Goal: Information Seeking & Learning: Learn about a topic

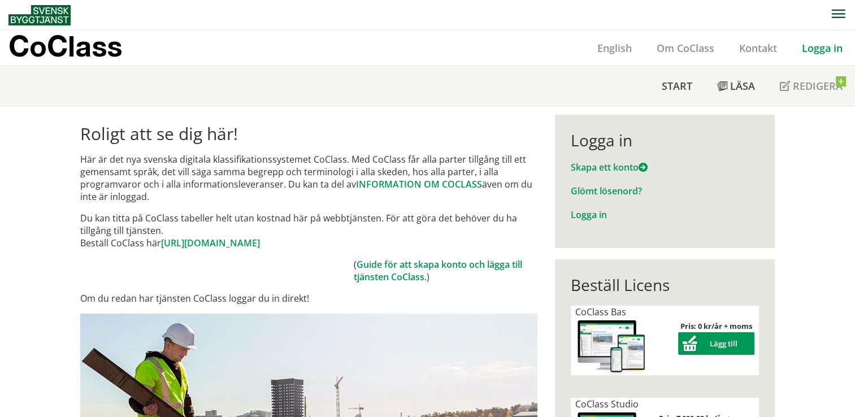
click at [809, 48] on link "Logga in" at bounding box center [823, 48] width 66 height 14
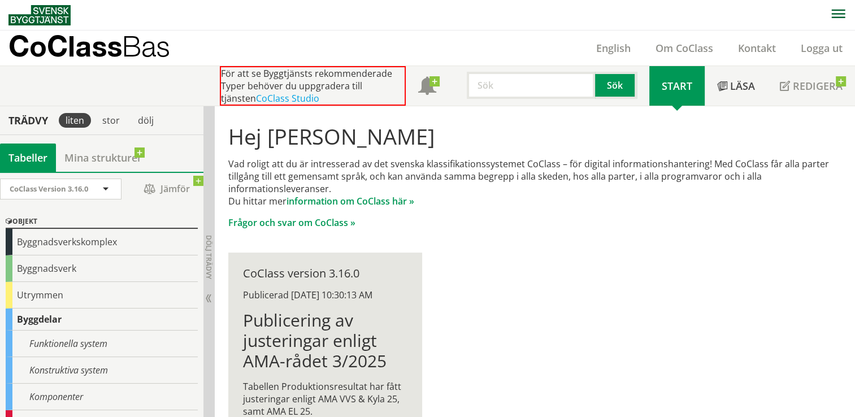
scroll to position [57, 0]
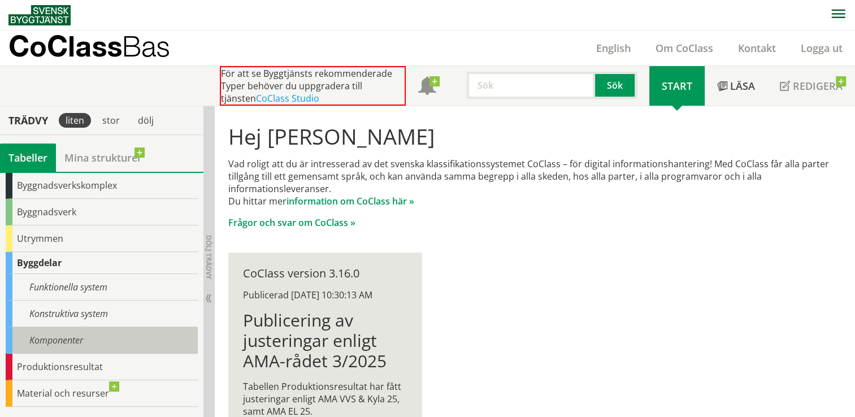
click at [94, 335] on div "Komponenter" at bounding box center [102, 340] width 192 height 27
click at [74, 340] on div "Komponenter" at bounding box center [102, 340] width 192 height 27
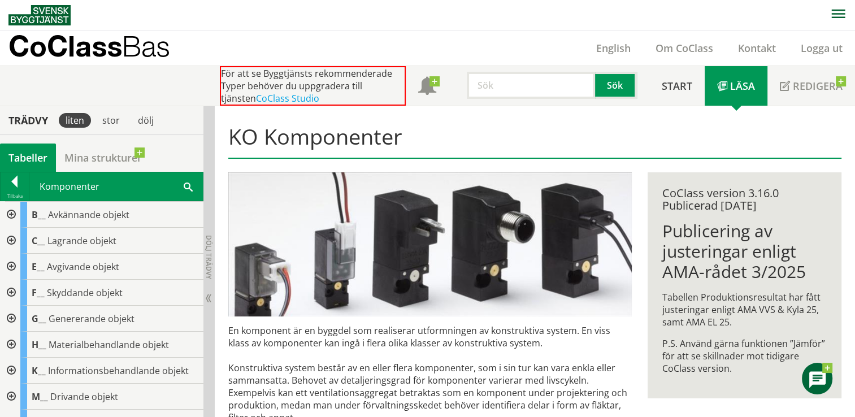
click at [184, 185] on span at bounding box center [188, 186] width 9 height 12
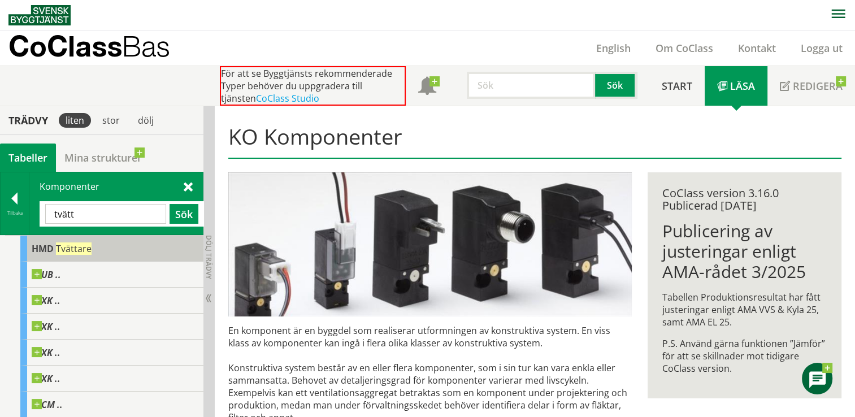
click at [75, 249] on span "Tvättare" at bounding box center [74, 249] width 36 height 12
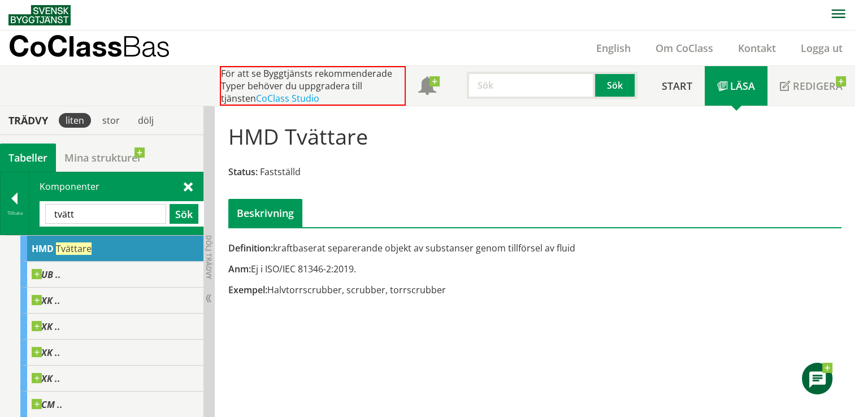
click at [112, 211] on input "tvätt" at bounding box center [105, 214] width 121 height 20
type input "tvättmaskin"
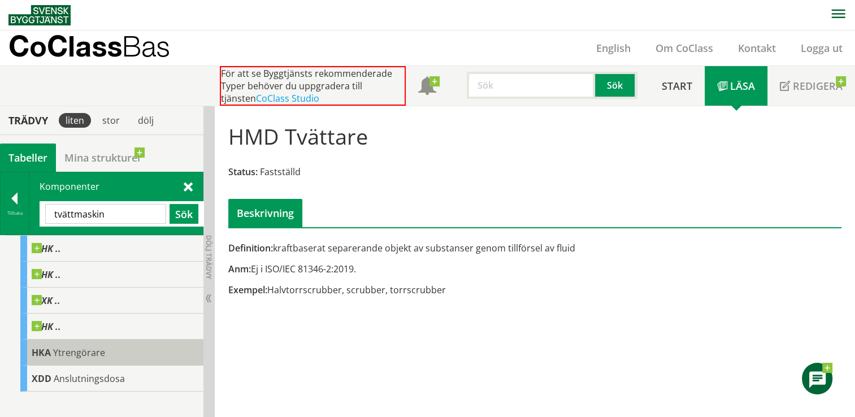
click at [71, 355] on span "Ytrengörare" at bounding box center [79, 353] width 52 height 12
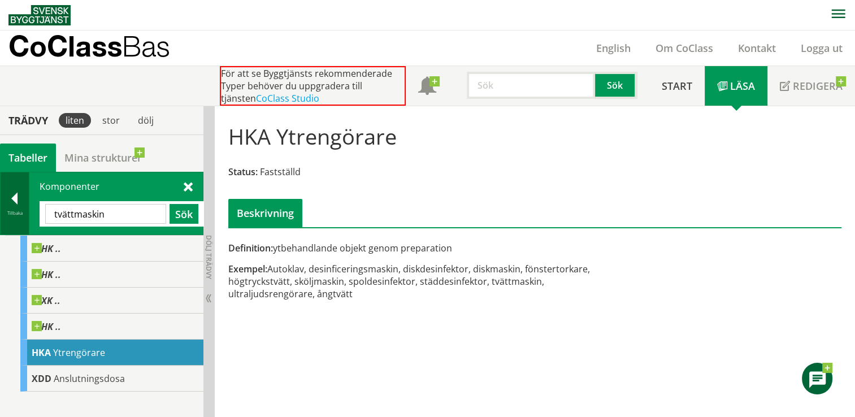
click at [18, 200] on div at bounding box center [15, 201] width 28 height 16
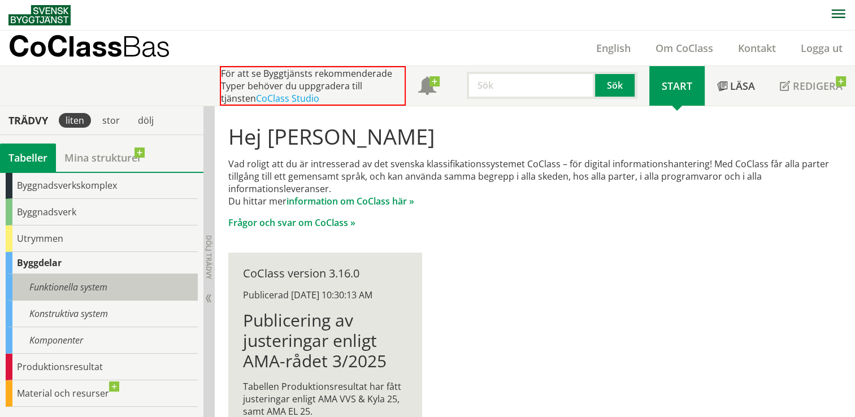
click at [95, 282] on div "Funktionella system" at bounding box center [102, 287] width 192 height 27
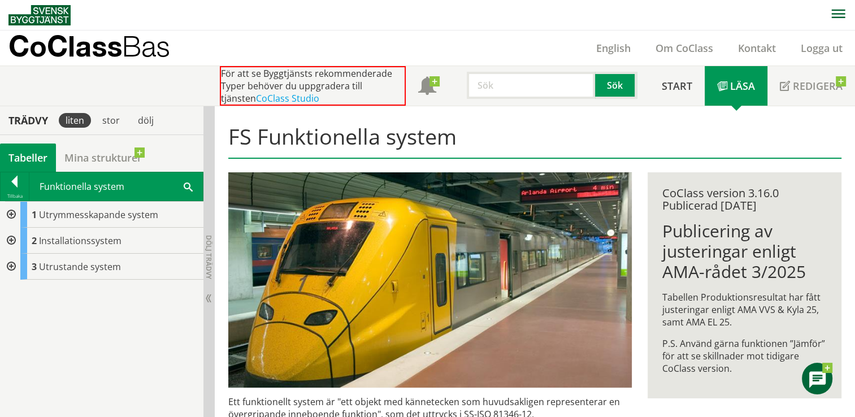
click at [187, 183] on span at bounding box center [188, 186] width 9 height 12
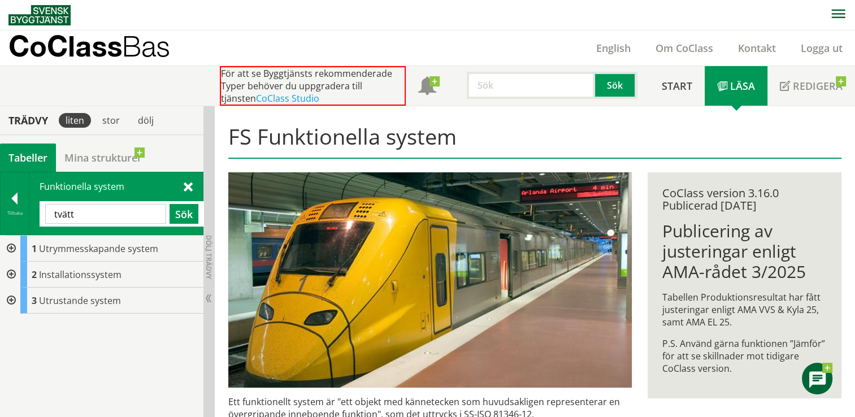
type input "tvätt"
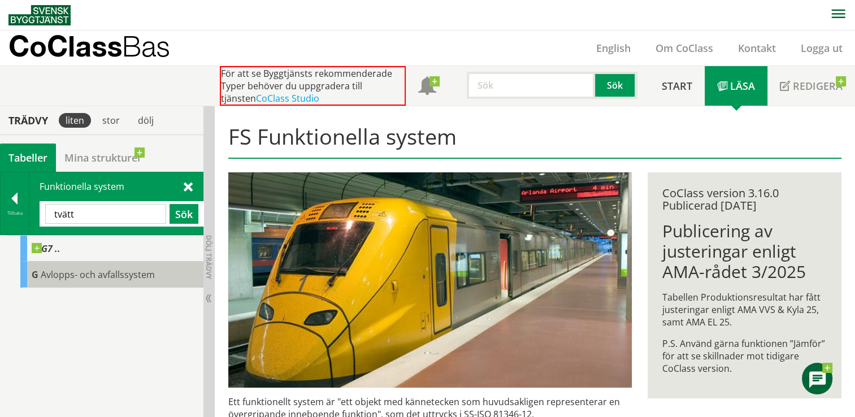
click at [67, 271] on span "Avlopps- och avfallssystem" at bounding box center [98, 275] width 114 height 12
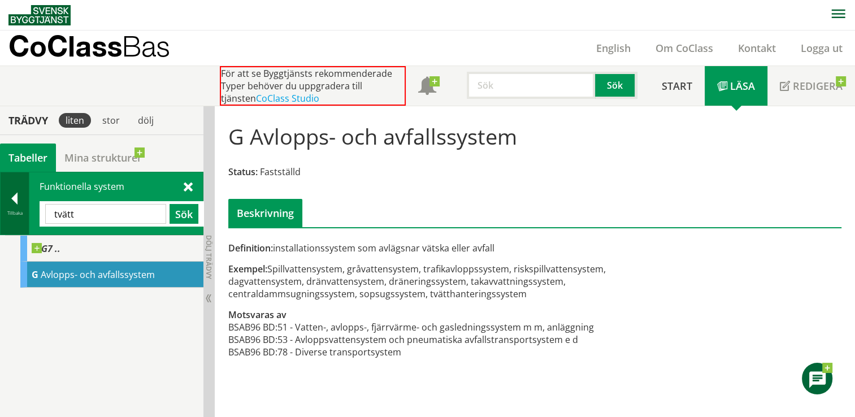
click at [15, 201] on div at bounding box center [15, 201] width 28 height 16
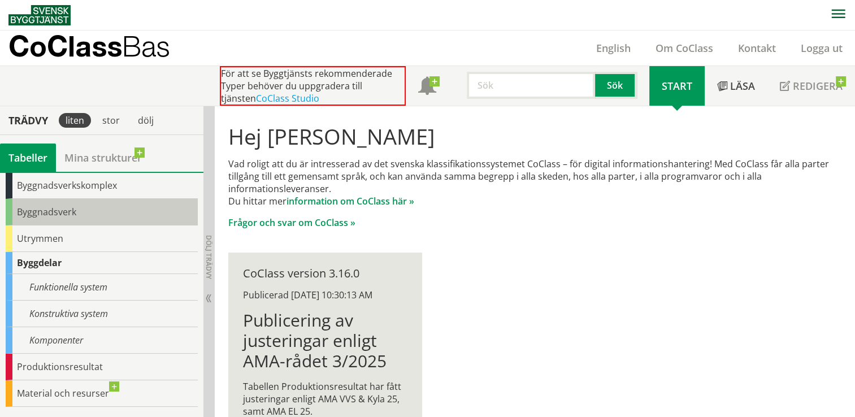
click at [54, 209] on div "Byggnadsverk" at bounding box center [102, 212] width 192 height 27
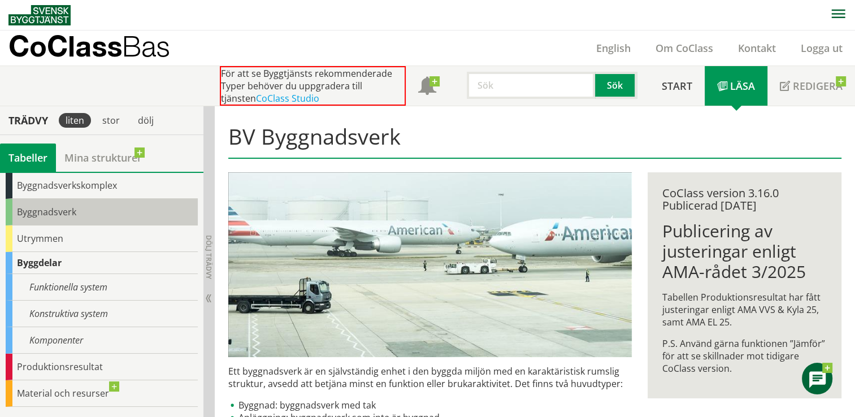
click at [52, 209] on div "Byggnadsverk" at bounding box center [102, 212] width 192 height 27
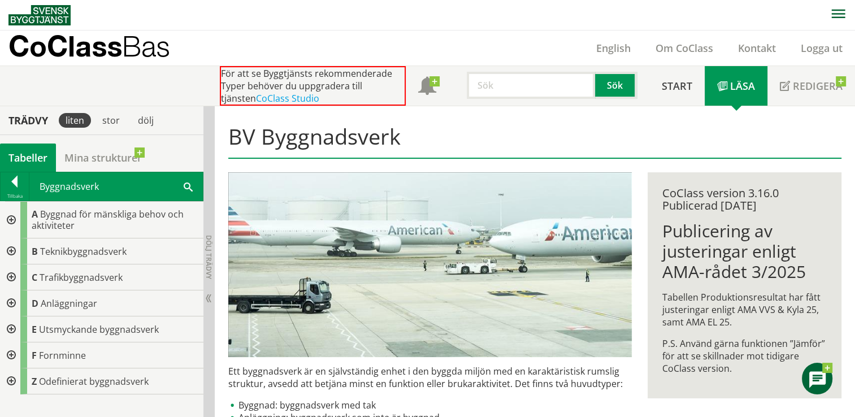
click at [184, 184] on span at bounding box center [188, 186] width 9 height 12
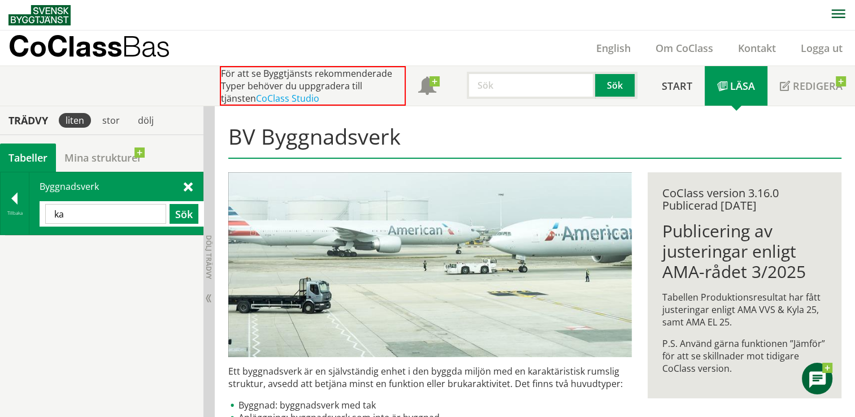
type input "k"
click at [16, 196] on div at bounding box center [15, 201] width 28 height 16
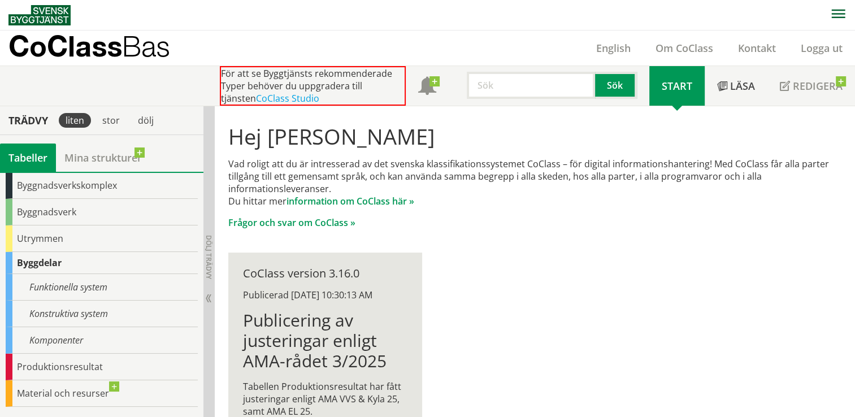
click at [531, 89] on input "text" at bounding box center [531, 85] width 128 height 27
type input "kakel"
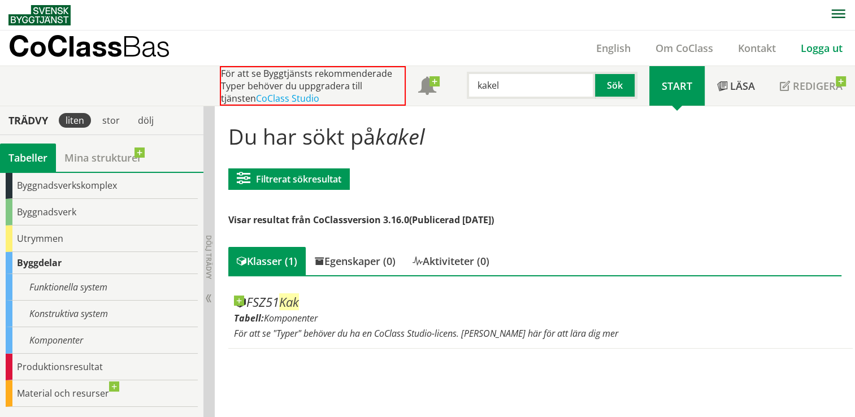
click at [827, 50] on link "Logga ut" at bounding box center [822, 48] width 67 height 14
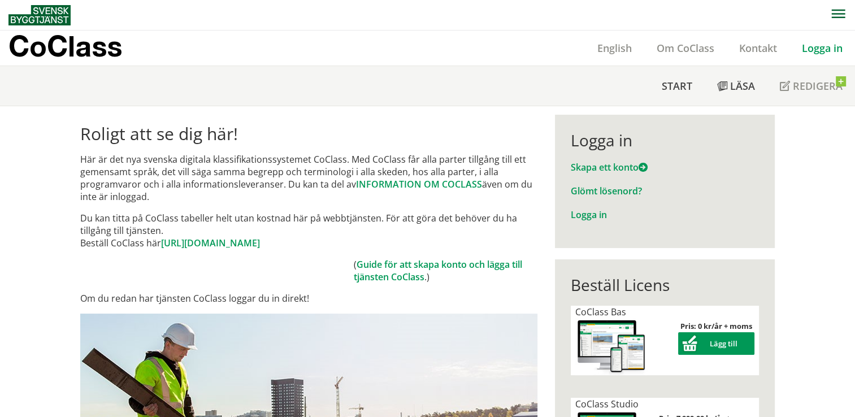
click at [822, 47] on link "Logga in" at bounding box center [823, 48] width 66 height 14
